Goal: Entertainment & Leisure: Consume media (video, audio)

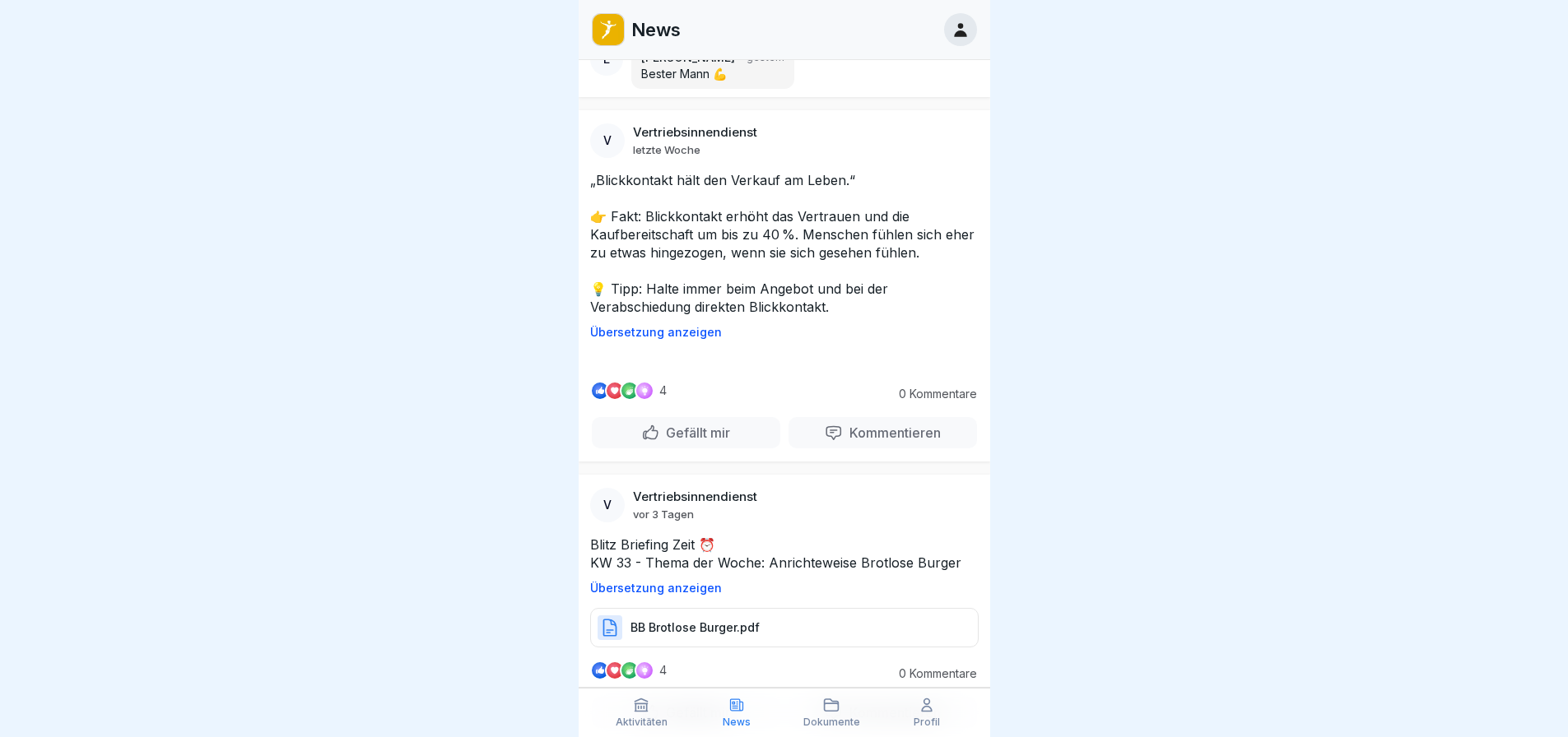
scroll to position [1316, 0]
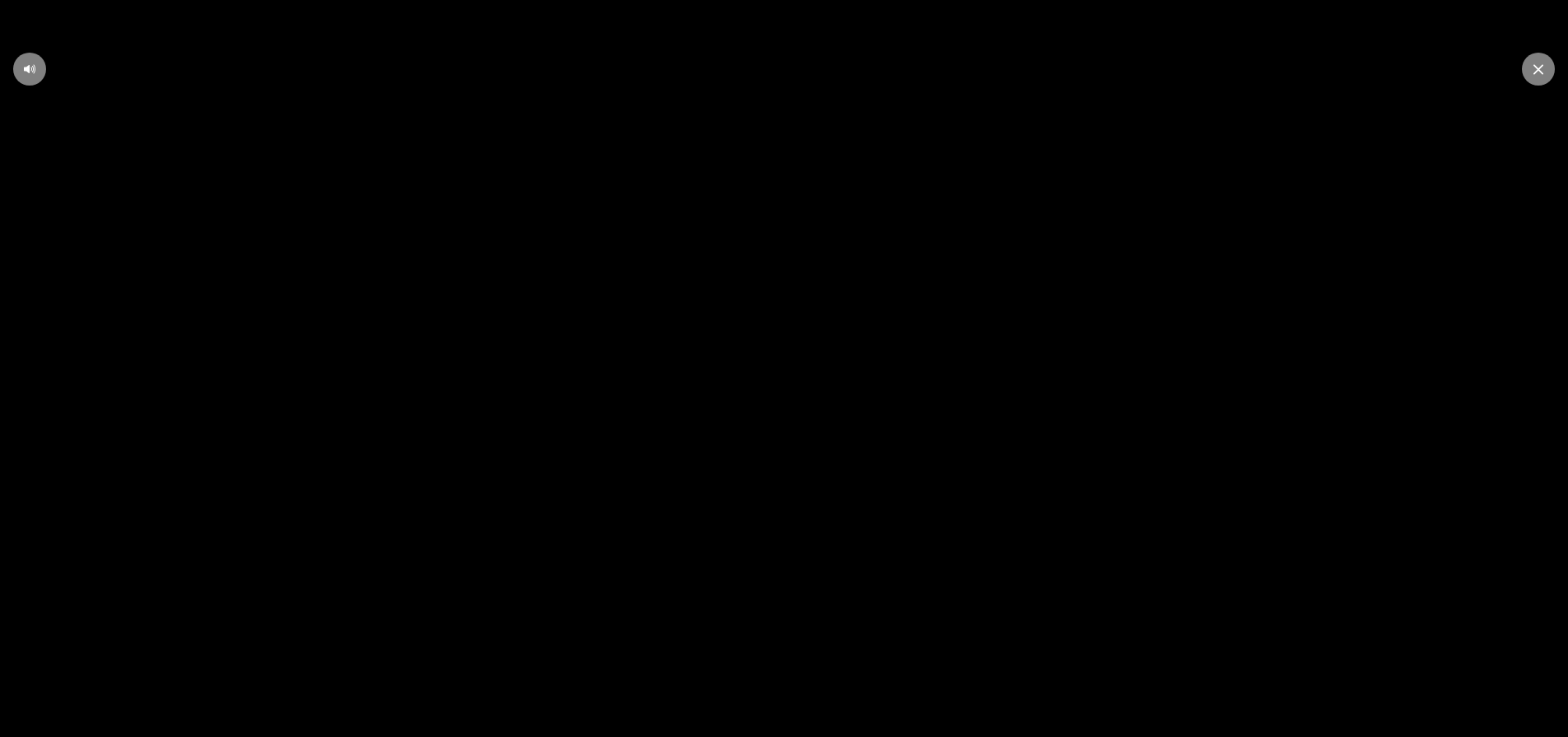
click at [799, 385] on icon at bounding box center [784, 369] width 32 height 32
click at [791, 373] on icon at bounding box center [784, 368] width 14 height 24
click at [819, 374] on video at bounding box center [784, 368] width 1568 height 737
click at [797, 383] on icon at bounding box center [784, 369] width 32 height 32
click at [1539, 60] on div at bounding box center [1538, 69] width 33 height 33
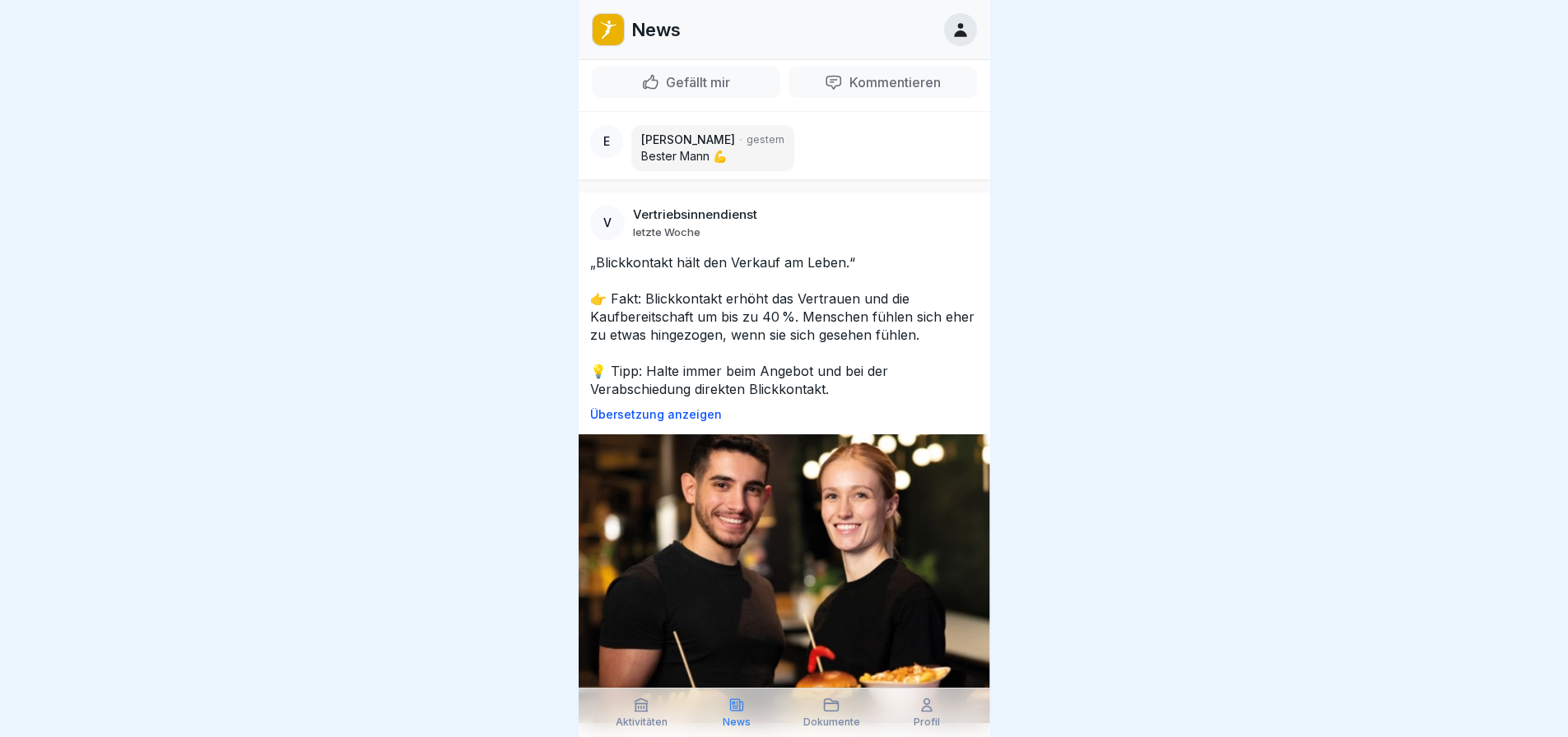
scroll to position [1070, 0]
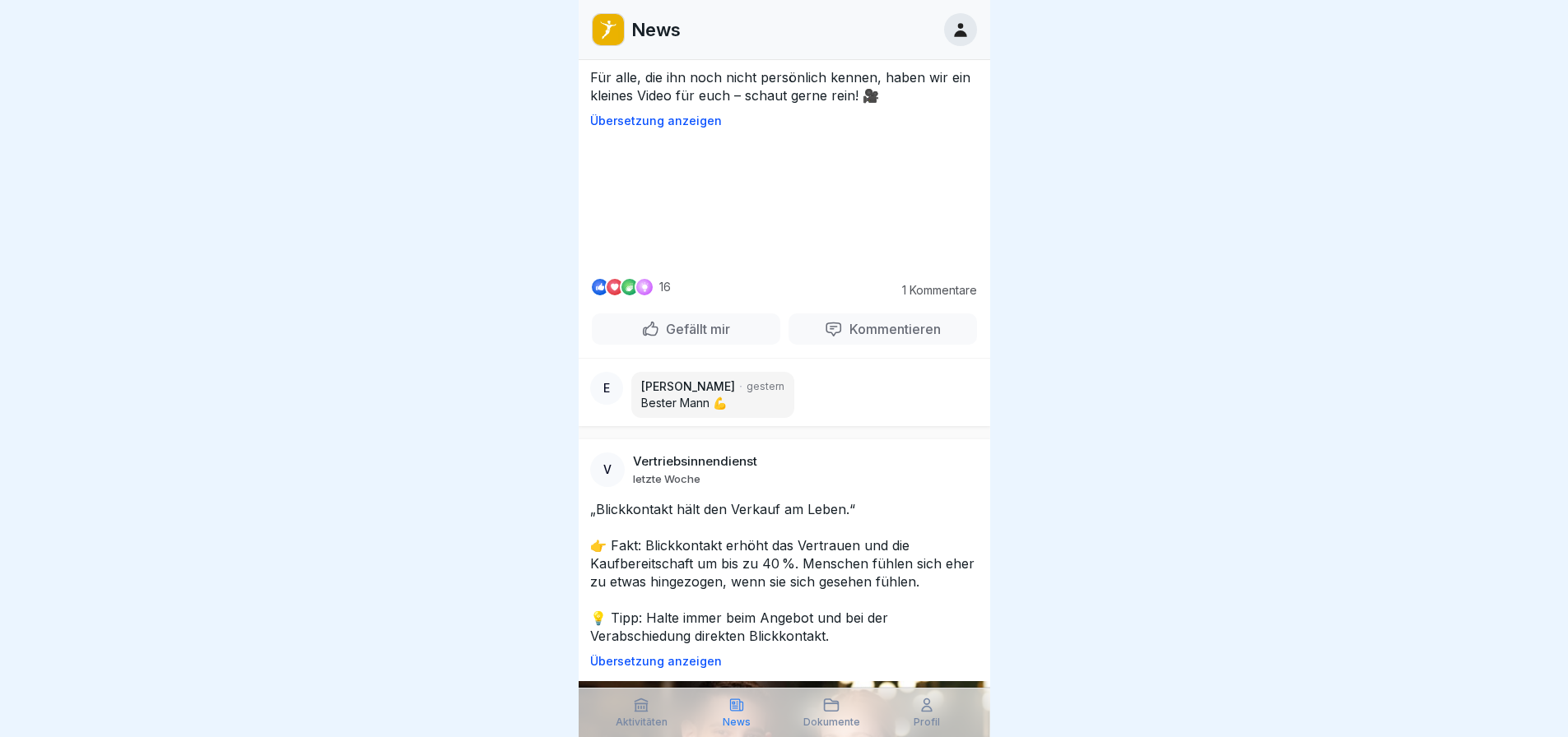
click at [832, 264] on video at bounding box center [784, 202] width 247 height 123
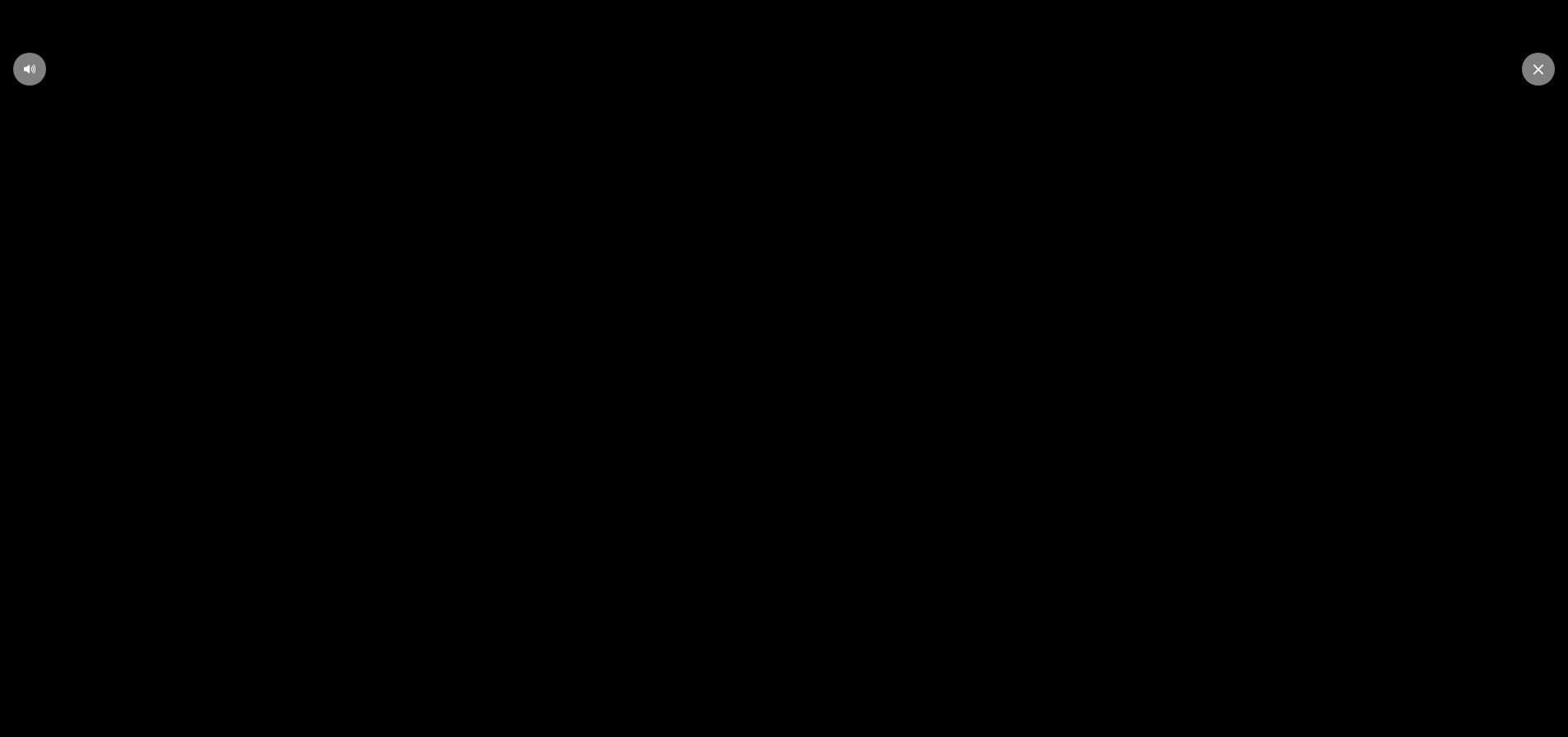
scroll to position [13, 0]
click at [1538, 66] on icon at bounding box center [1539, 70] width 10 height 11
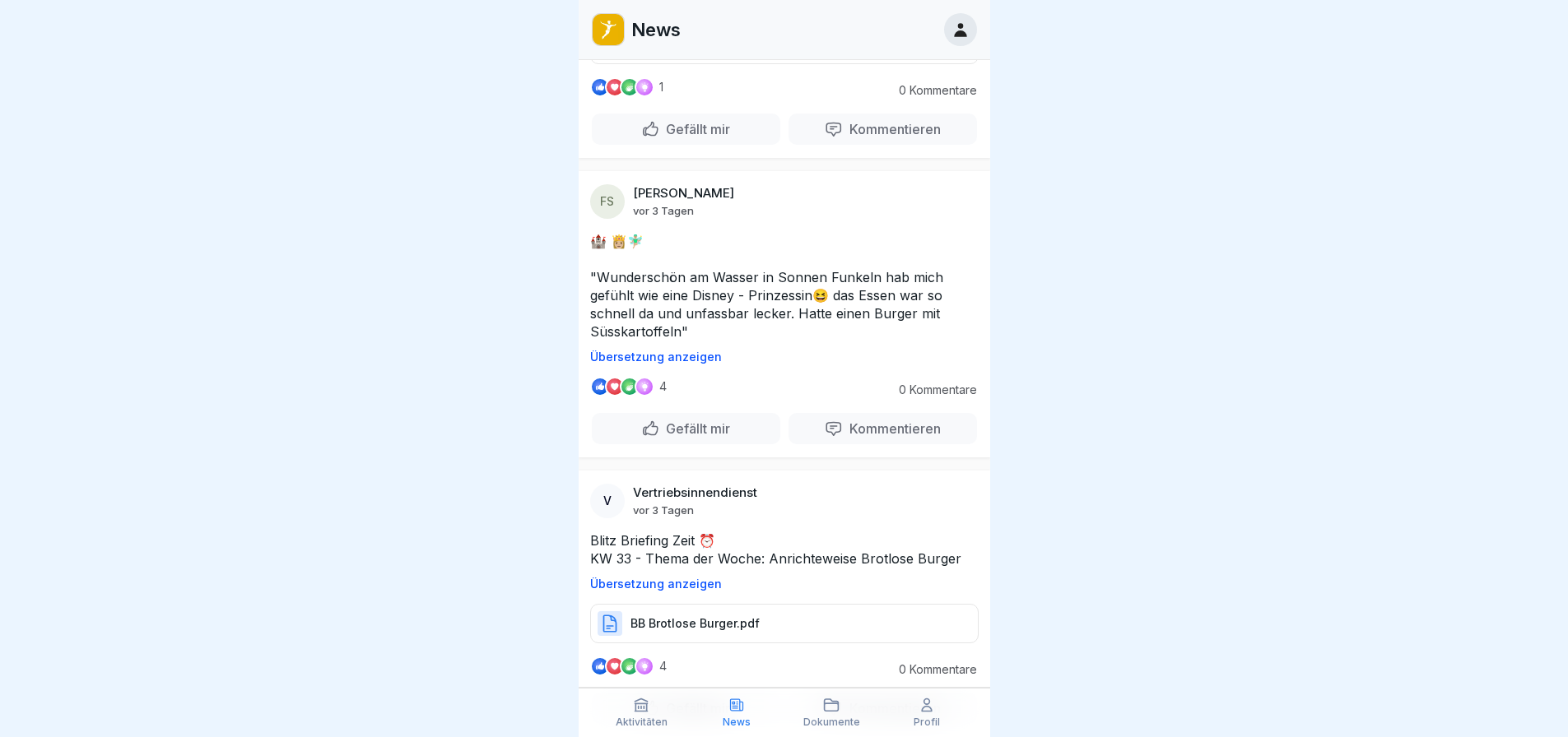
scroll to position [0, 0]
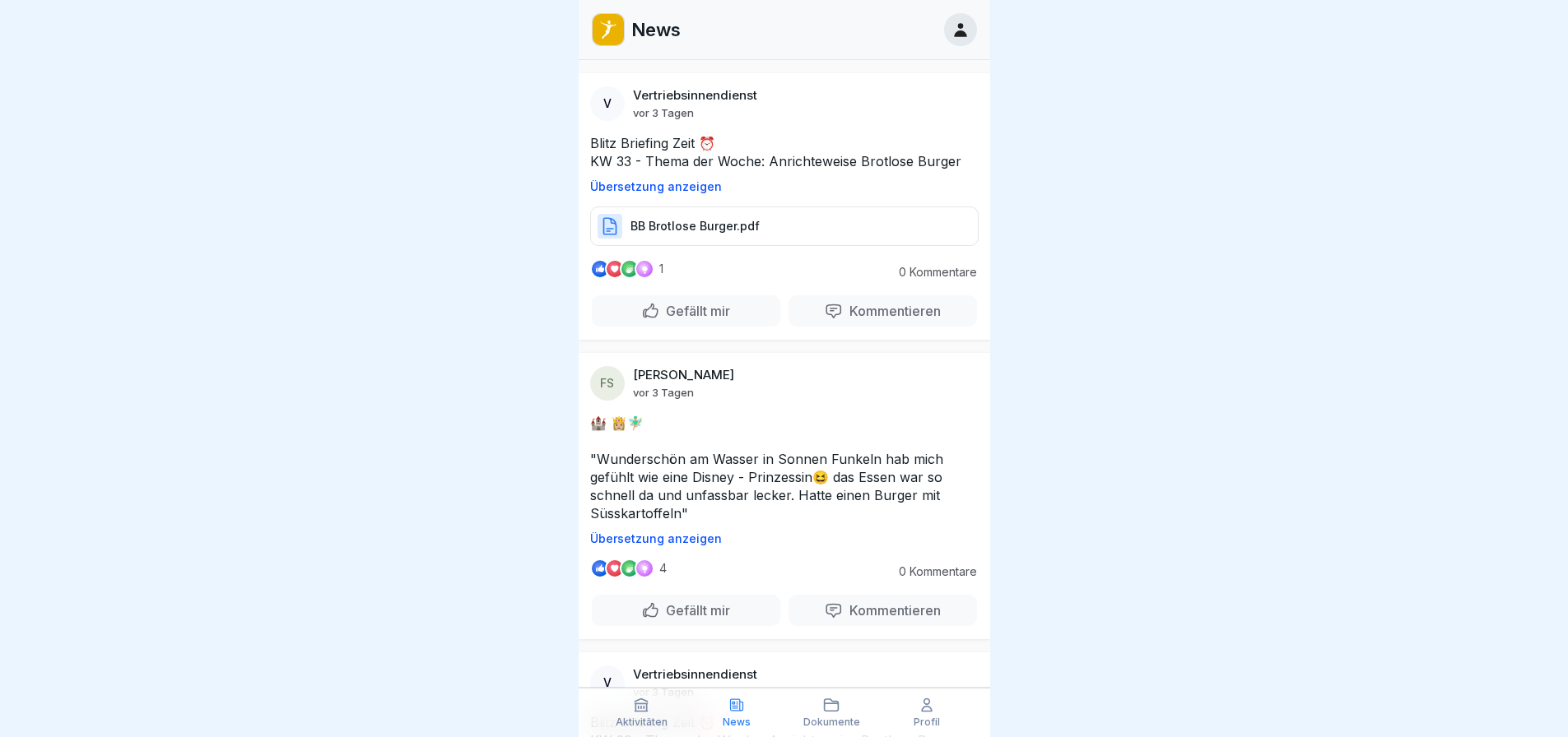
click at [1241, 325] on div at bounding box center [784, 368] width 1568 height 737
